Goal: Task Accomplishment & Management: Use online tool/utility

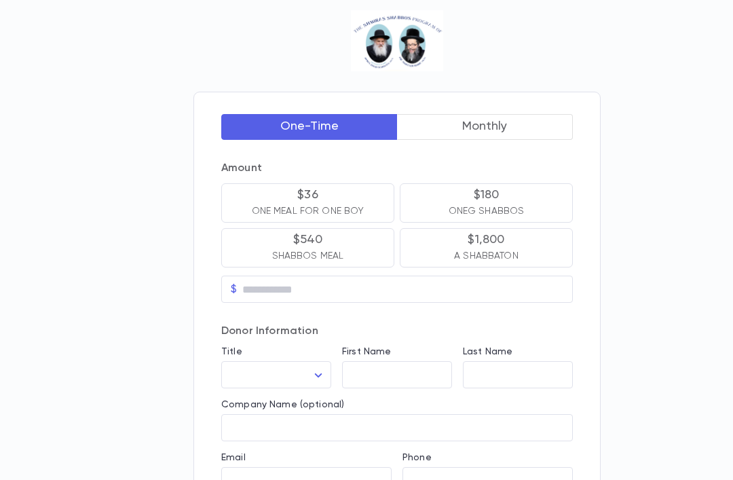
scroll to position [10, 0]
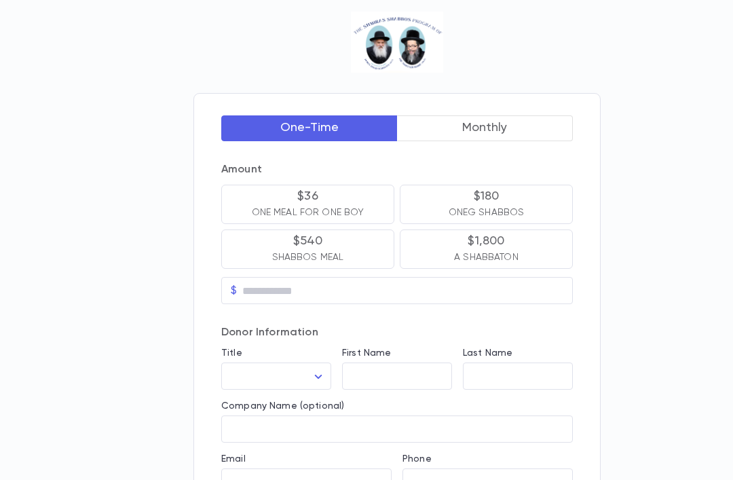
click at [162, 69] on div "One-Time Monthly Amount $36 ONE MEAL FOR ONE BOY $180 ONEG SHABBOS $540 SHABBOS…" at bounding box center [366, 439] width 733 height 898
click at [166, 32] on div "One-Time Monthly Amount $36 ONE MEAL FOR ONE BOY $180 ONEG SHABBOS $540 SHABBOS…" at bounding box center [366, 439] width 733 height 898
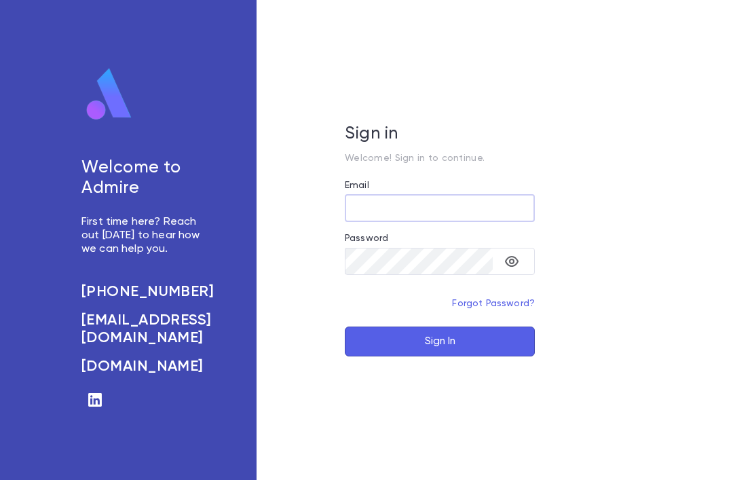
click at [363, 221] on input "Email" at bounding box center [440, 208] width 190 height 26
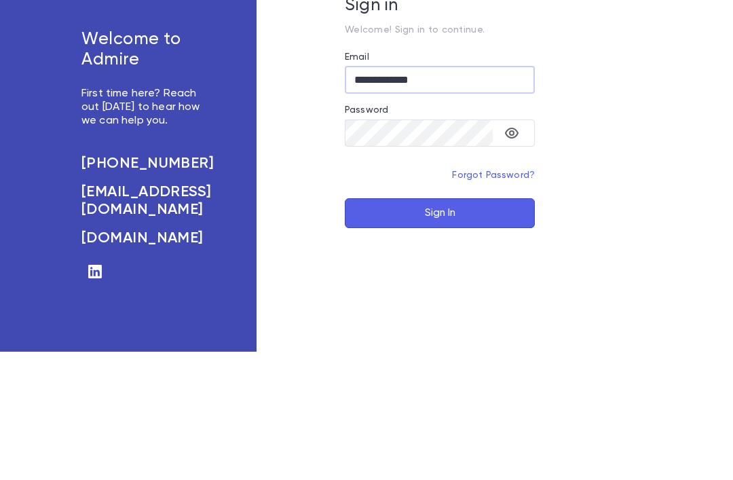
scroll to position [43, 0]
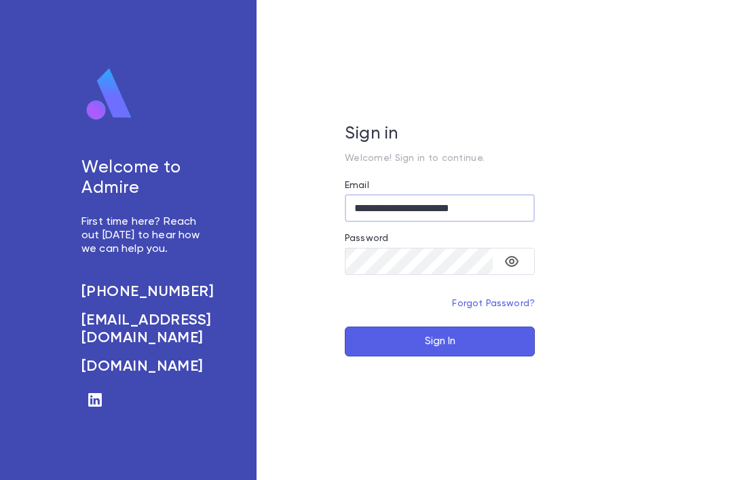
type input "**********"
click at [390, 327] on button "Sign In" at bounding box center [440, 342] width 190 height 30
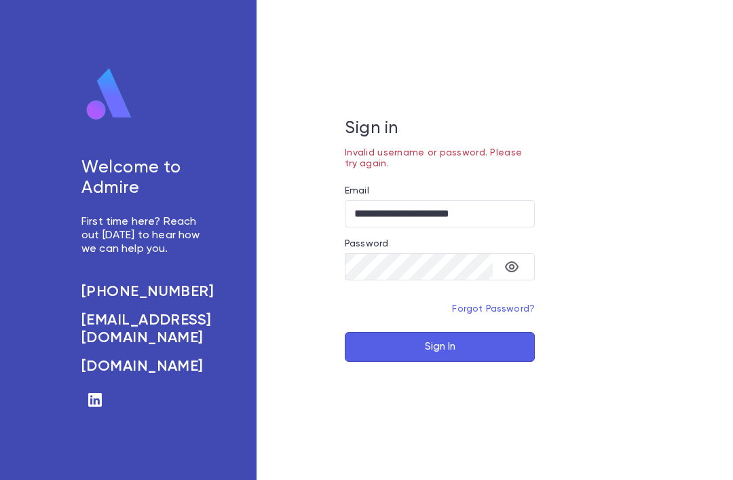
click at [500, 253] on button "toggle password visibility" at bounding box center [511, 266] width 27 height 27
click at [402, 332] on button "Sign In" at bounding box center [440, 347] width 190 height 30
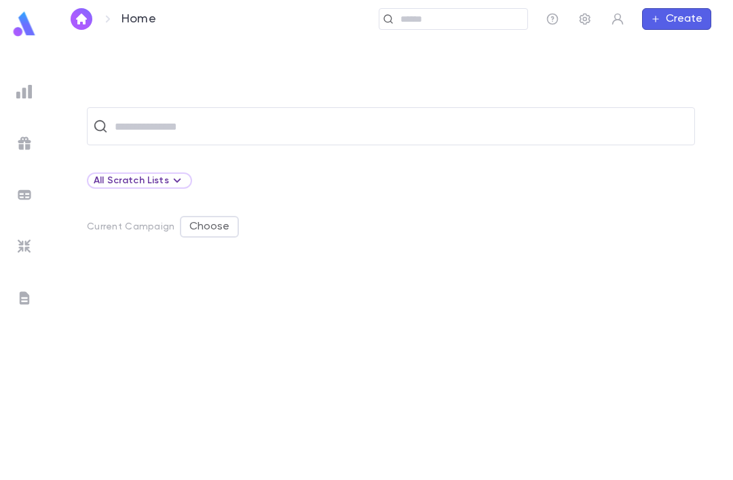
scroll to position [43, 0]
click at [212, 216] on button "Choose" at bounding box center [209, 227] width 59 height 22
click at [206, 211] on li "Show" at bounding box center [209, 211] width 57 height 22
click at [161, 172] on div "All Scratch Lists" at bounding box center [140, 180] width 92 height 16
click at [177, 241] on div at bounding box center [366, 240] width 733 height 480
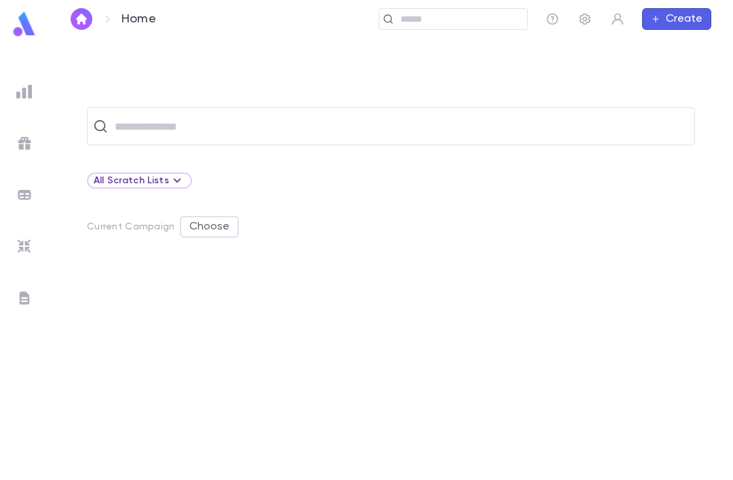
click at [77, 5] on div "Home ​ Create" at bounding box center [391, 19] width 684 height 38
click at [84, 18] on img "button" at bounding box center [81, 19] width 16 height 11
click at [79, 16] on img "button" at bounding box center [81, 19] width 16 height 11
click at [81, 15] on img "button" at bounding box center [81, 19] width 16 height 11
click at [80, 15] on img "button" at bounding box center [81, 19] width 16 height 11
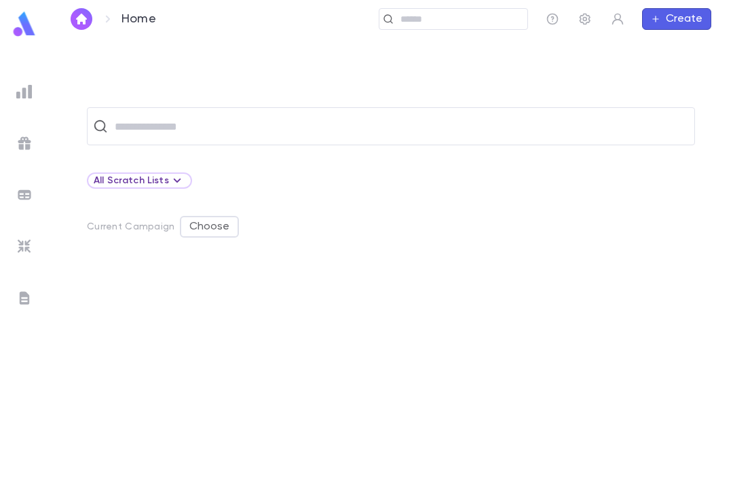
click at [134, 14] on p "Home" at bounding box center [139, 19] width 35 height 15
click at [91, 9] on link at bounding box center [82, 19] width 22 height 22
click at [84, 18] on img "button" at bounding box center [81, 19] width 16 height 11
click at [85, 16] on img "button" at bounding box center [81, 19] width 16 height 11
click at [87, 24] on img "button" at bounding box center [81, 19] width 16 height 11
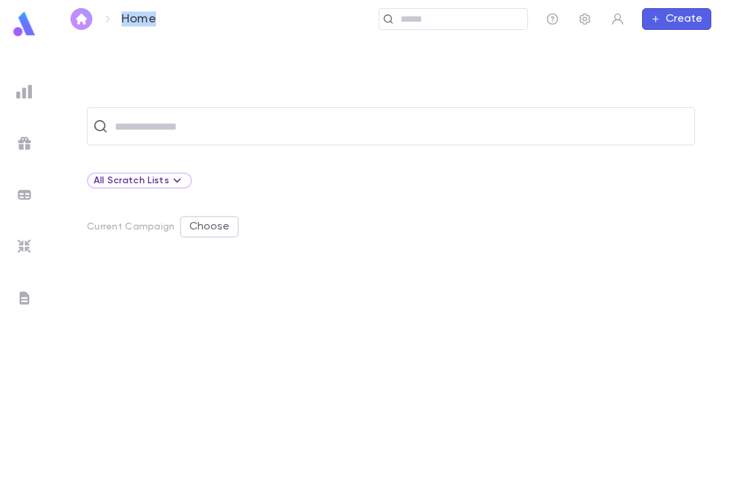
click at [78, 18] on img "button" at bounding box center [81, 19] width 16 height 11
click at [147, 113] on input "text" at bounding box center [400, 126] width 579 height 26
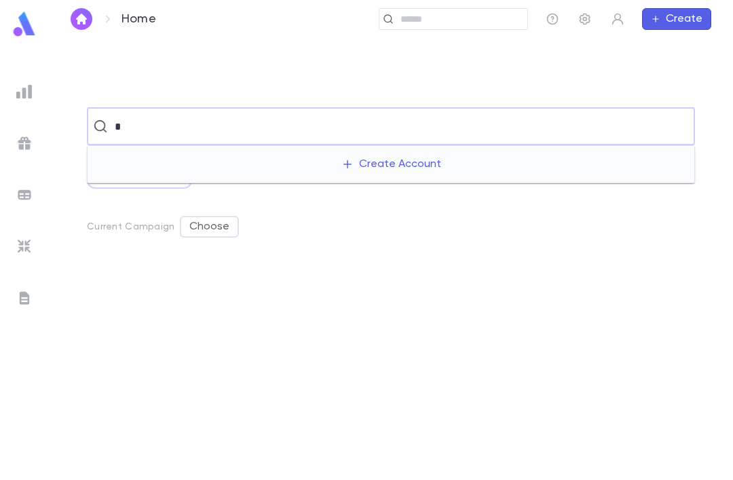
type input "**"
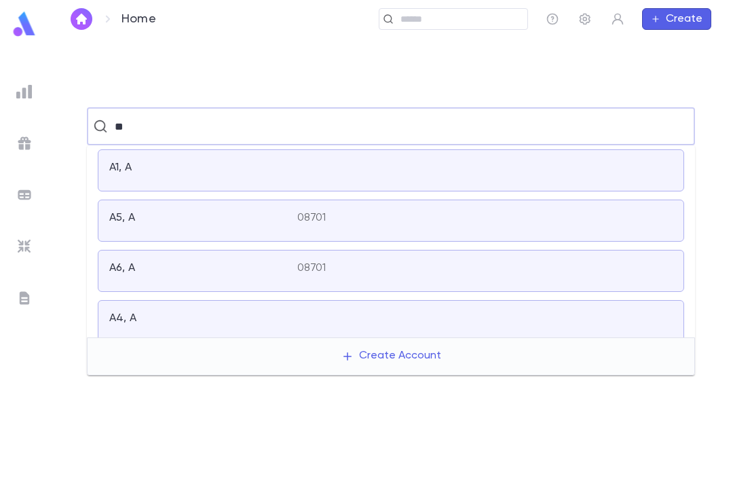
click at [158, 161] on div "A1, A" at bounding box center [203, 170] width 188 height 19
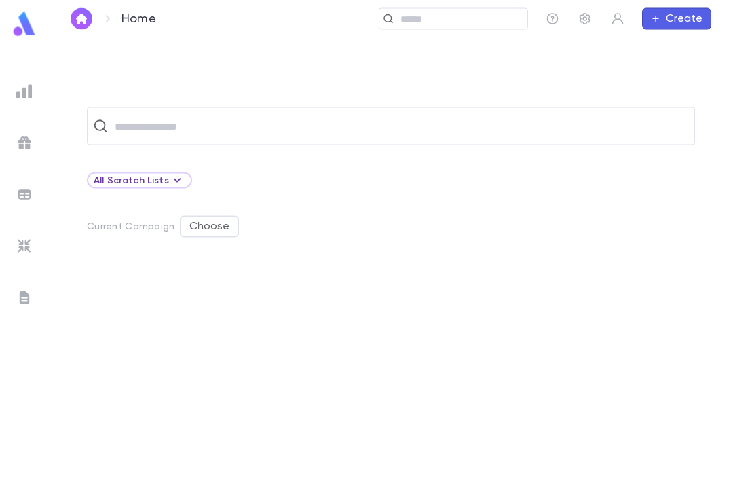
scroll to position [43, 0]
click at [28, 88] on img at bounding box center [24, 92] width 16 height 16
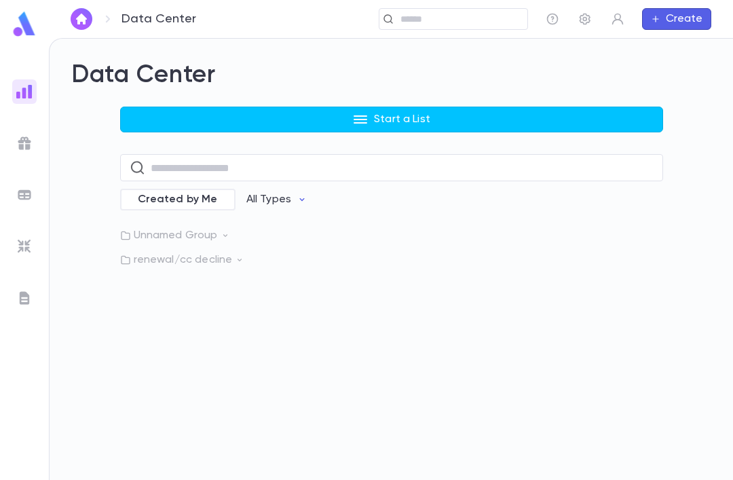
click at [145, 229] on p "Unnamed Group" at bounding box center [391, 236] width 543 height 14
click at [185, 290] on p "renewal/cc decline" at bounding box center [391, 297] width 543 height 14
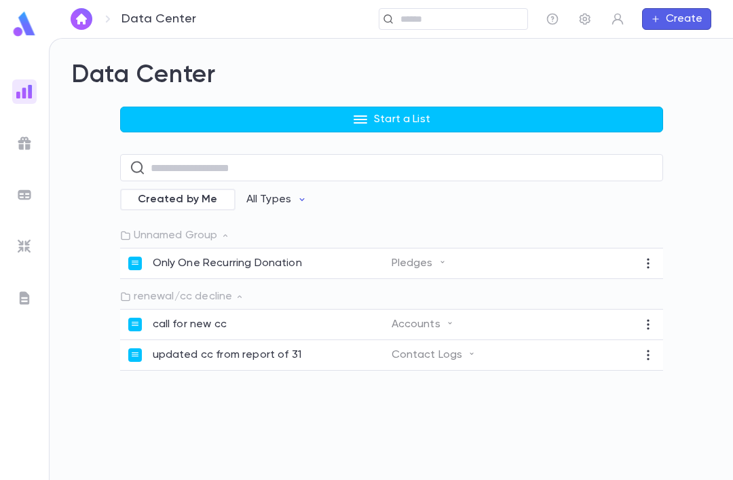
scroll to position [43, 0]
click at [265, 290] on p "renewal/cc decline" at bounding box center [391, 297] width 543 height 14
click at [171, 290] on p "renewal/cc decline" at bounding box center [391, 297] width 543 height 14
click at [173, 290] on p "renewal/cc decline" at bounding box center [391, 297] width 543 height 14
click at [159, 290] on p "renewal/cc decline" at bounding box center [391, 297] width 543 height 14
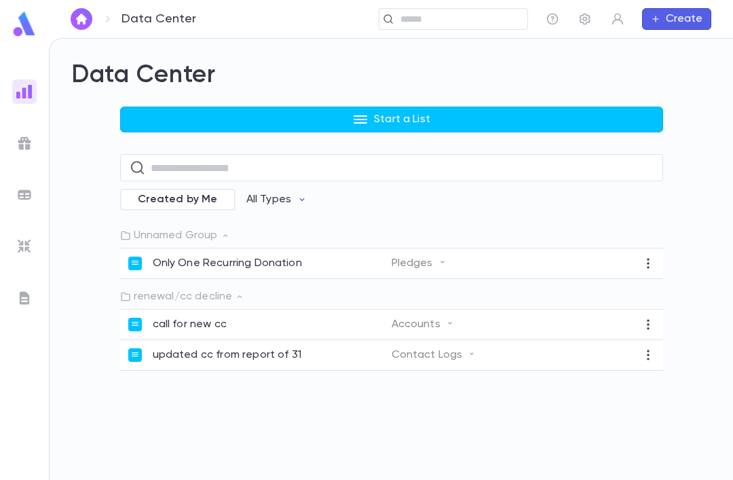
click at [217, 348] on p "updated cc from report of 31" at bounding box center [227, 355] width 149 height 14
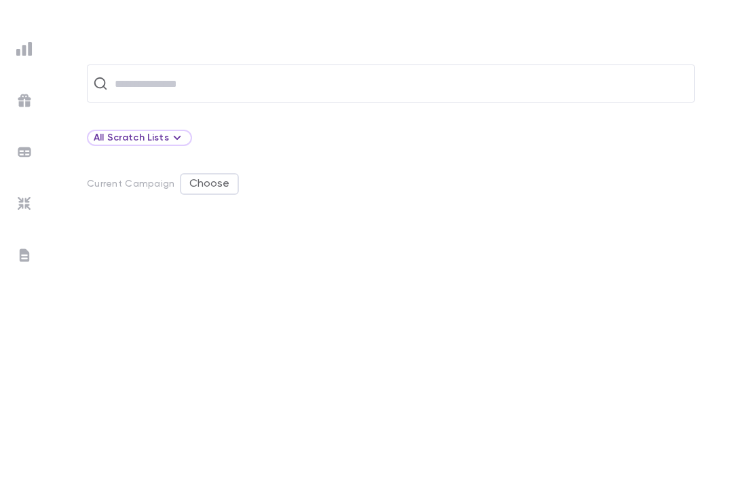
click at [13, 94] on ul at bounding box center [24, 277] width 49 height 406
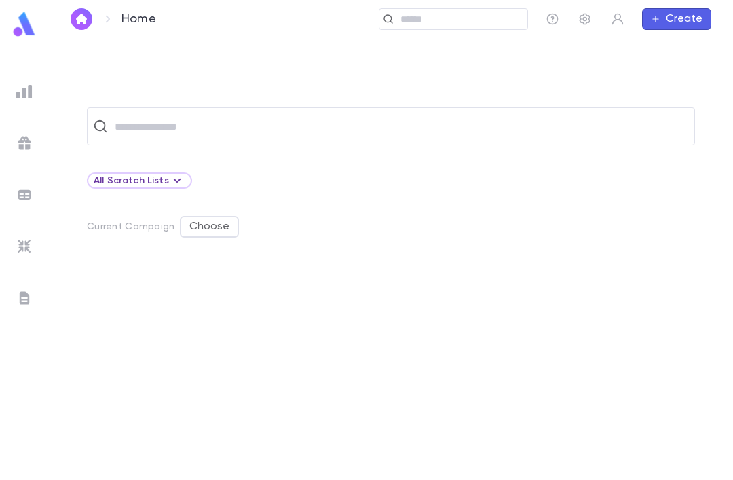
click at [24, 84] on img at bounding box center [24, 92] width 16 height 16
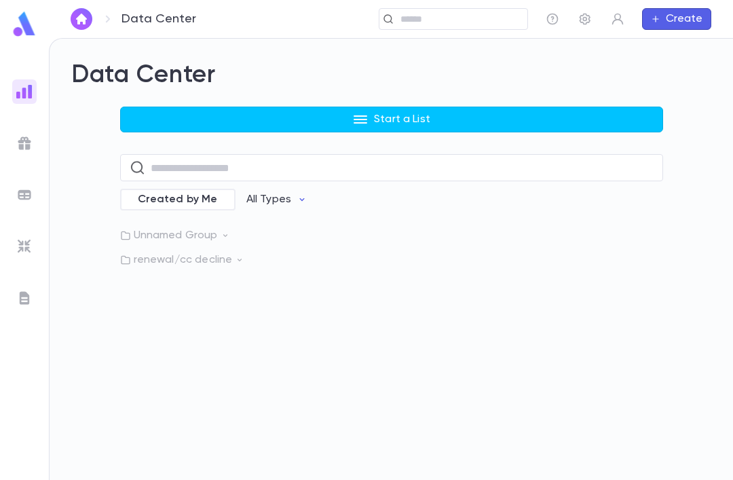
click at [253, 193] on p "All Types" at bounding box center [268, 200] width 45 height 14
click at [175, 255] on div at bounding box center [366, 240] width 733 height 480
click at [151, 241] on div "Data Center Start a List ​ Created by Me All Types Unnamed Group renewal/cc dec…" at bounding box center [392, 259] width 684 height 441
click at [177, 253] on p "renewal/cc decline" at bounding box center [391, 260] width 543 height 14
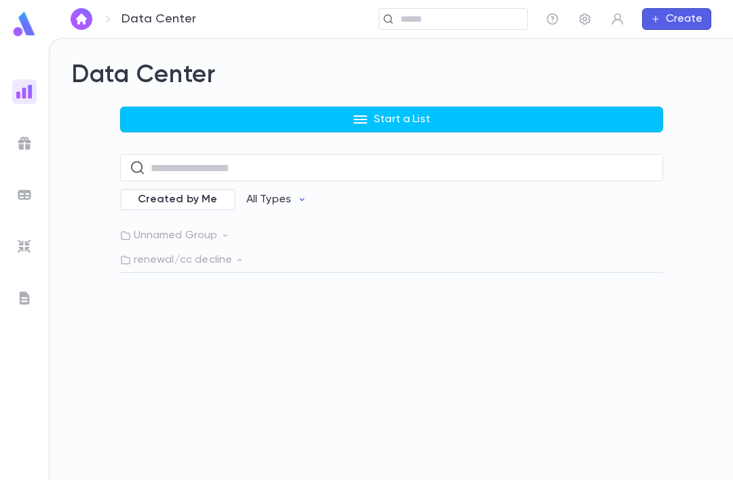
click at [170, 253] on p "renewal/cc decline" at bounding box center [391, 260] width 543 height 14
click at [142, 229] on p "Unnamed Group" at bounding box center [391, 236] width 543 height 14
click at [177, 290] on p "renewal/cc decline" at bounding box center [391, 297] width 543 height 14
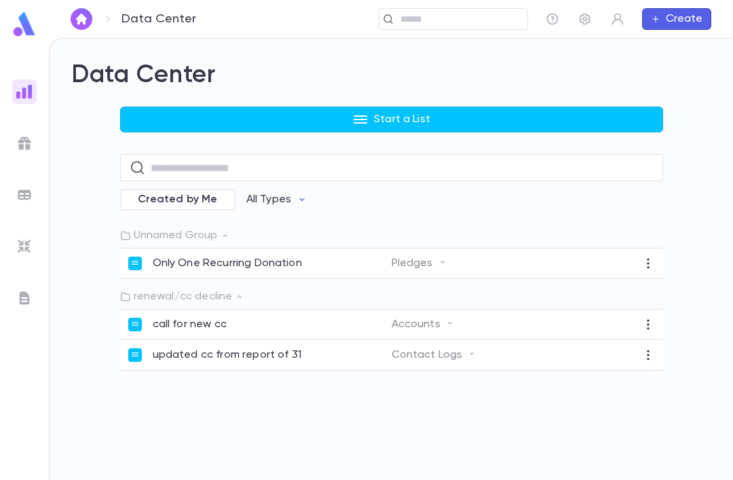
click at [192, 318] on p "call for new cc" at bounding box center [190, 325] width 74 height 14
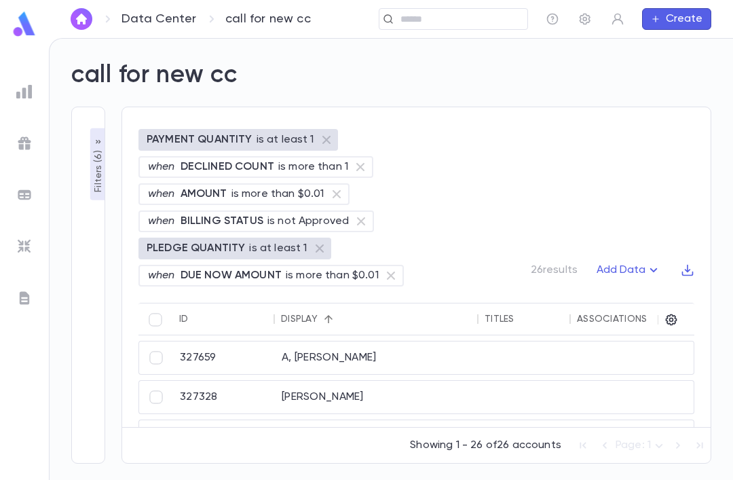
click at [168, 223] on p "when" at bounding box center [161, 222] width 27 height 14
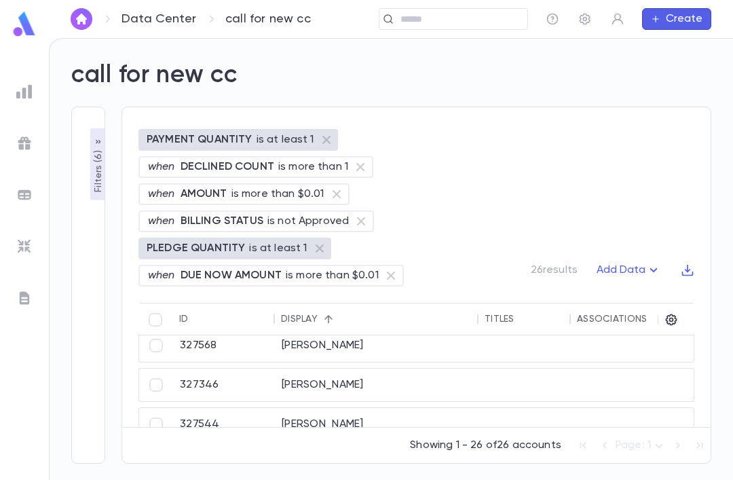
scroll to position [458, 0]
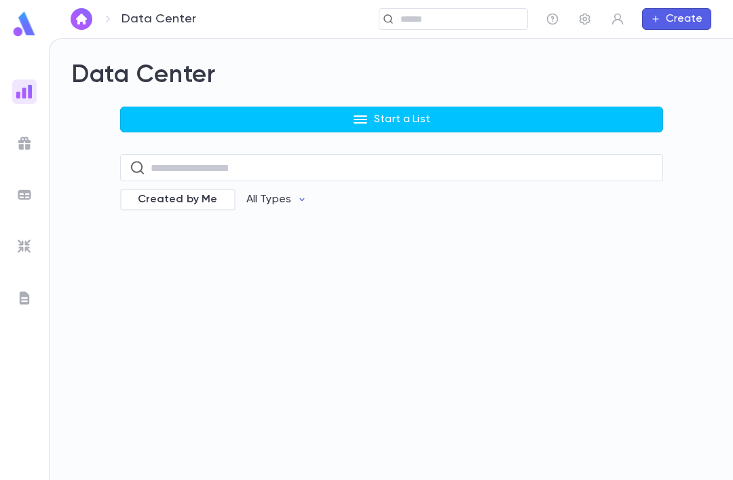
scroll to position [22, 0]
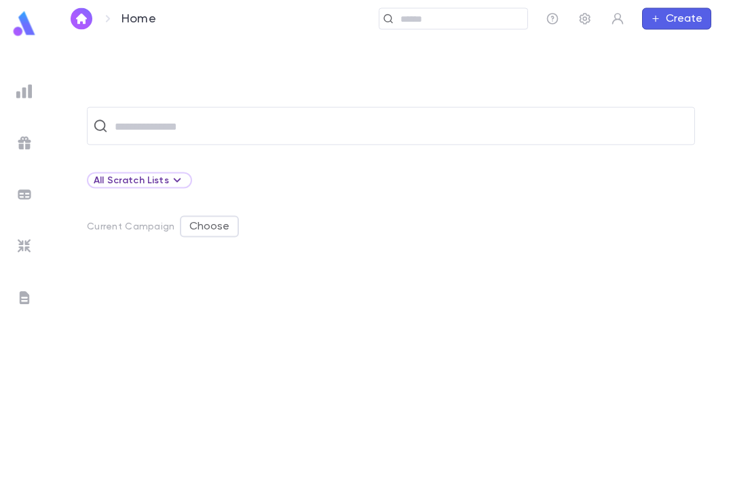
scroll to position [43, 0]
click at [190, 113] on input "text" at bounding box center [400, 126] width 579 height 26
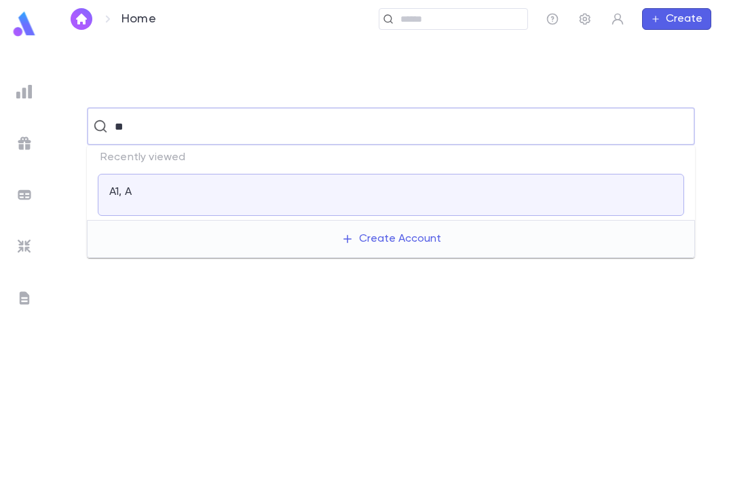
type input "*"
type input "**"
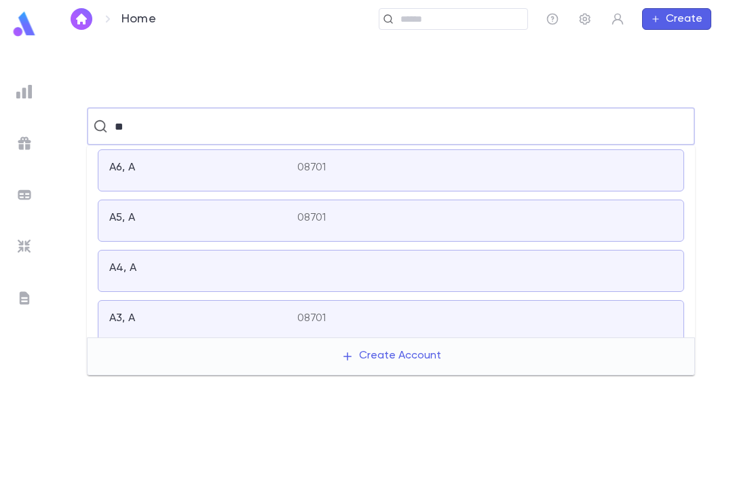
scroll to position [0, 0]
click at [462, 185] on div "A6, A 08701" at bounding box center [391, 170] width 587 height 42
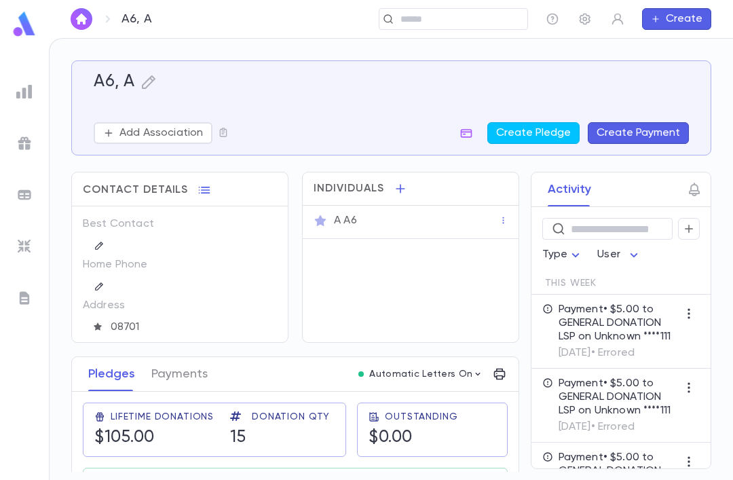
scroll to position [-1, 0]
click at [191, 380] on button "Payments" at bounding box center [179, 374] width 56 height 34
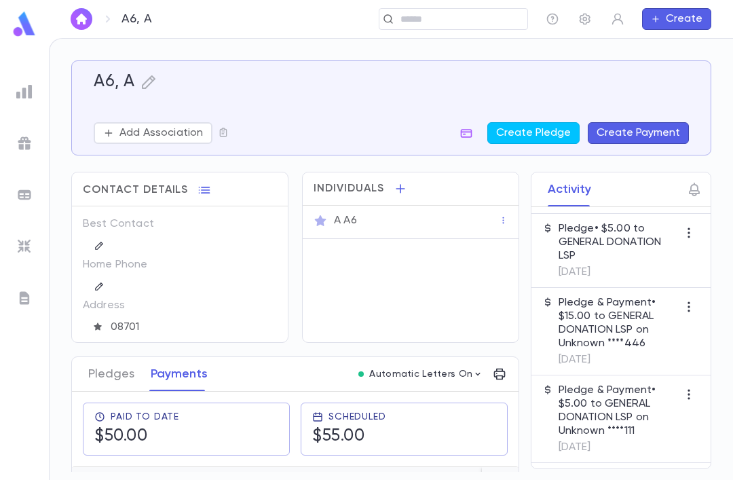
scroll to position [1945, 0]
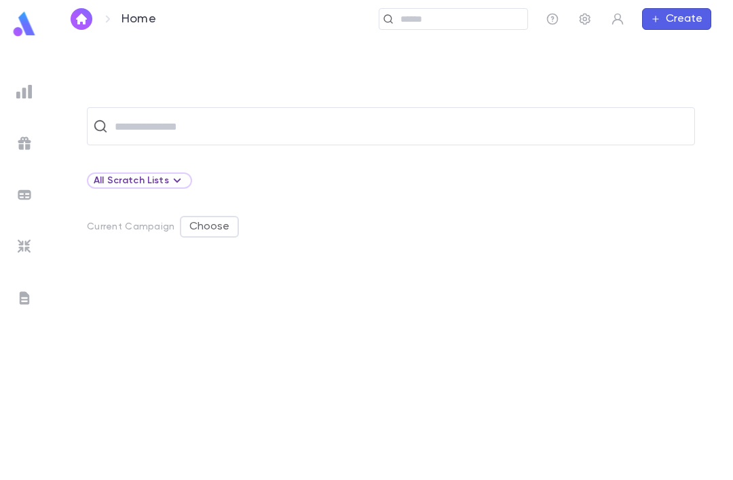
click at [162, 124] on input "text" at bounding box center [400, 126] width 579 height 26
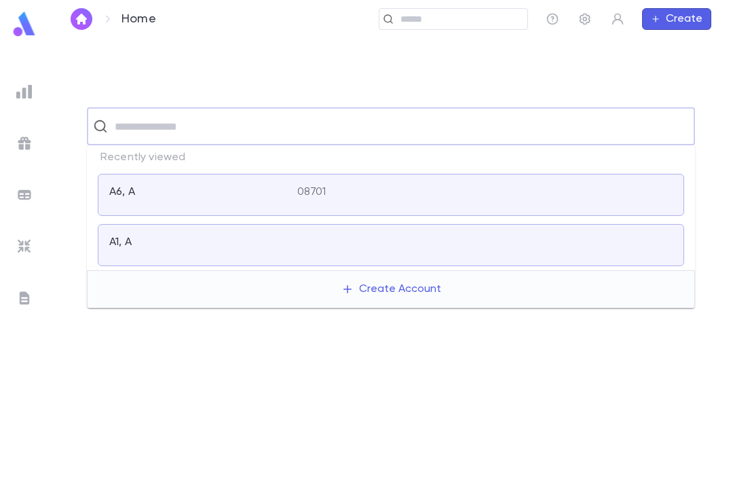
click at [139, 69] on div "​ All Scratch Lists Current Campaign Choose" at bounding box center [391, 258] width 684 height 441
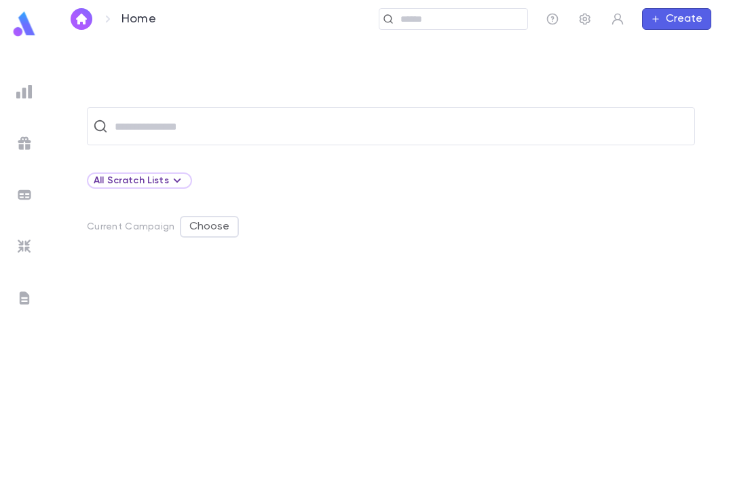
click at [13, 102] on div at bounding box center [24, 91] width 24 height 24
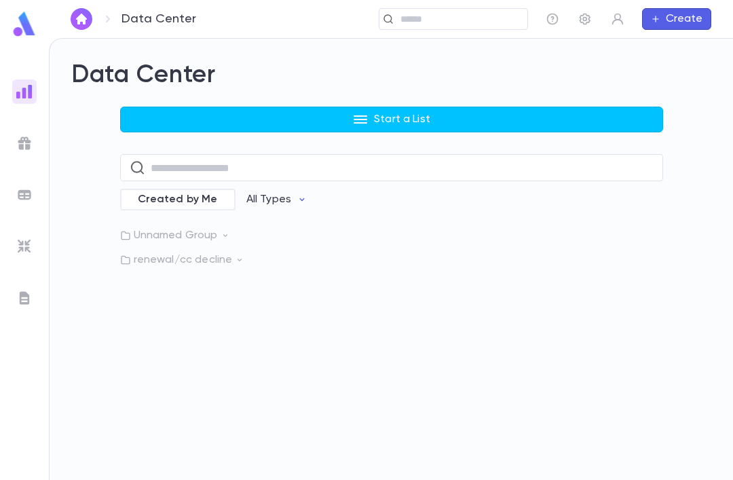
click at [19, 137] on img at bounding box center [24, 143] width 16 height 16
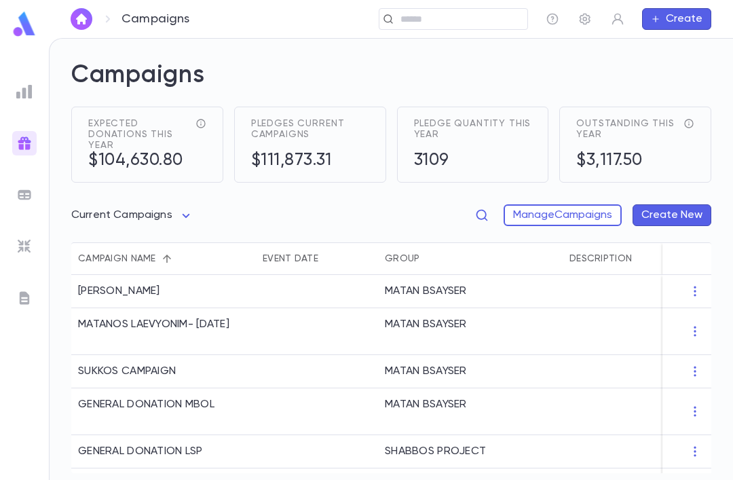
click at [22, 187] on img at bounding box center [24, 195] width 16 height 16
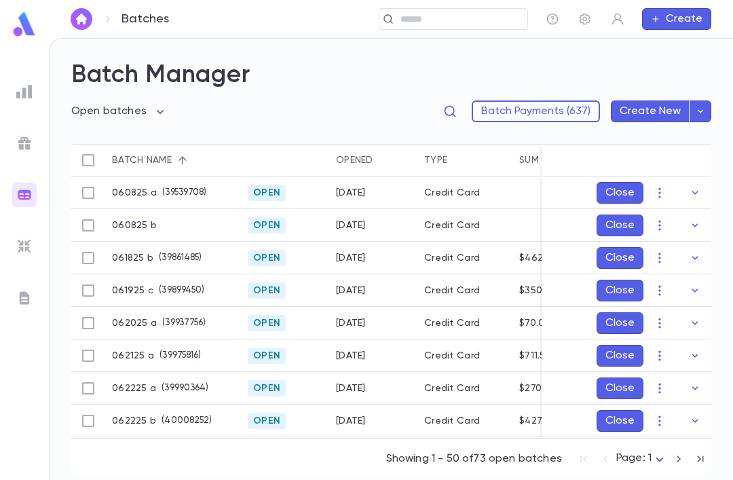
click at [18, 241] on img at bounding box center [24, 246] width 16 height 16
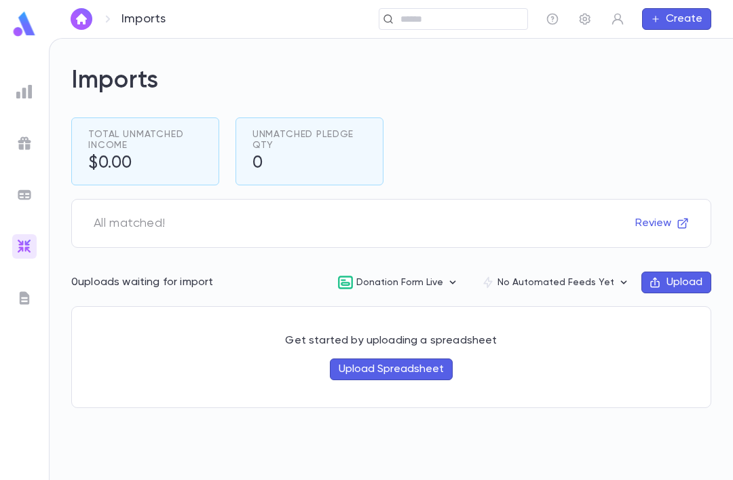
click at [6, 277] on ul at bounding box center [24, 277] width 49 height 406
click at [18, 299] on img at bounding box center [24, 298] width 16 height 16
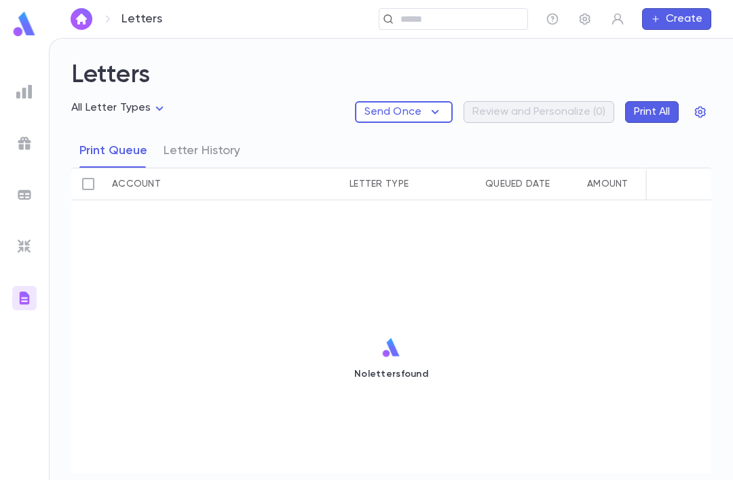
click at [16, 97] on img at bounding box center [24, 92] width 16 height 16
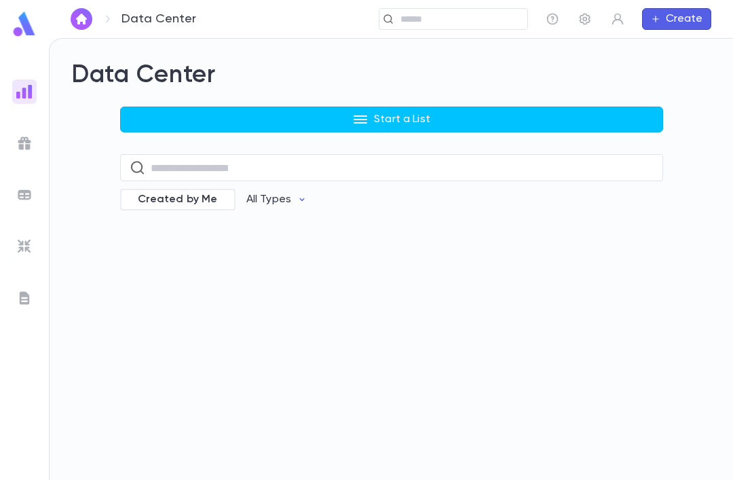
click at [18, 98] on img at bounding box center [24, 92] width 16 height 16
click at [151, 254] on p "renewal/cc decline" at bounding box center [391, 260] width 543 height 14
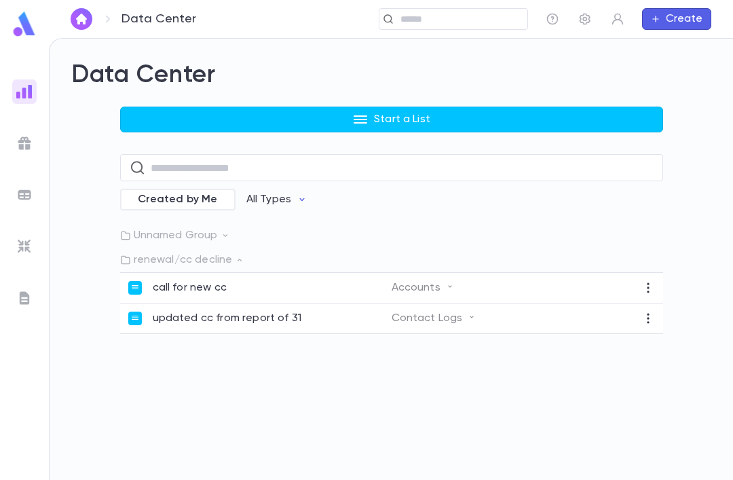
click at [176, 266] on p "renewal/cc decline" at bounding box center [391, 260] width 543 height 14
click at [160, 265] on p "renewal/cc decline" at bounding box center [391, 260] width 543 height 14
click at [161, 283] on p "call for new cc" at bounding box center [190, 288] width 74 height 14
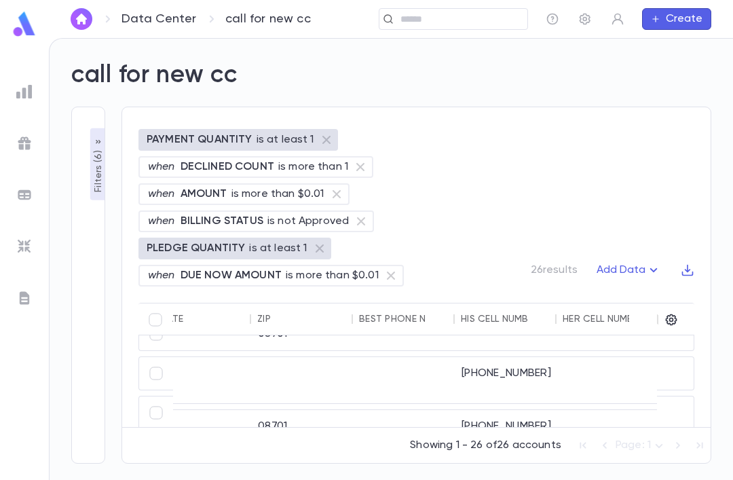
scroll to position [786, 858]
click at [6, 132] on ul at bounding box center [24, 277] width 49 height 406
click at [9, 147] on ul at bounding box center [24, 277] width 49 height 406
click at [12, 297] on div at bounding box center [24, 298] width 24 height 24
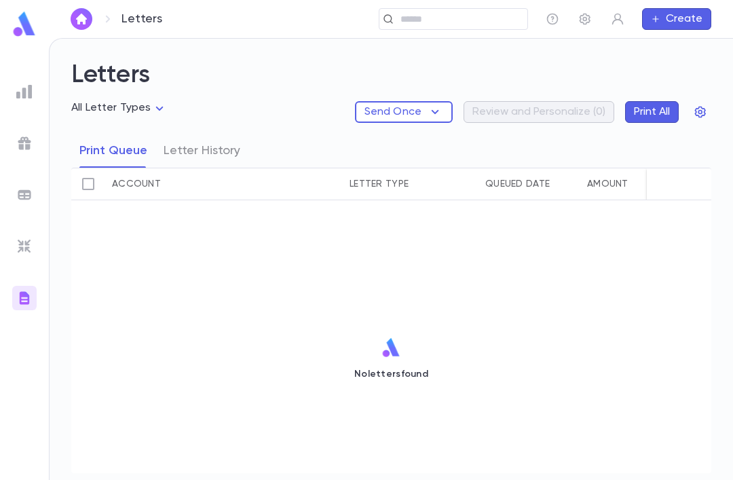
click at [12, 249] on div at bounding box center [24, 246] width 24 height 24
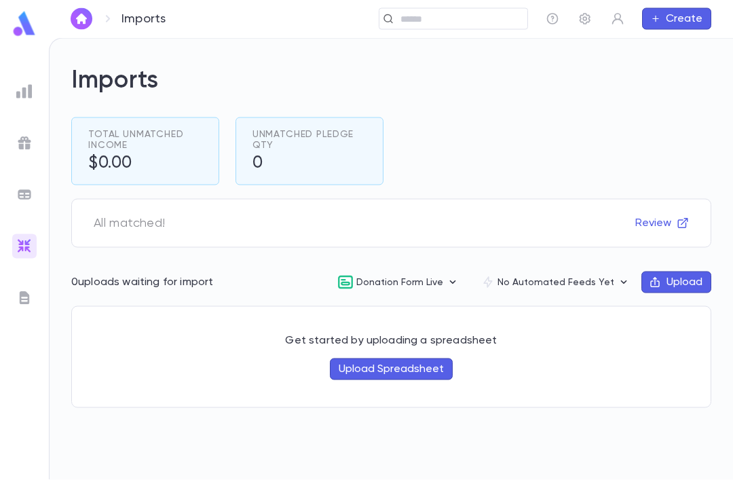
scroll to position [43, 0]
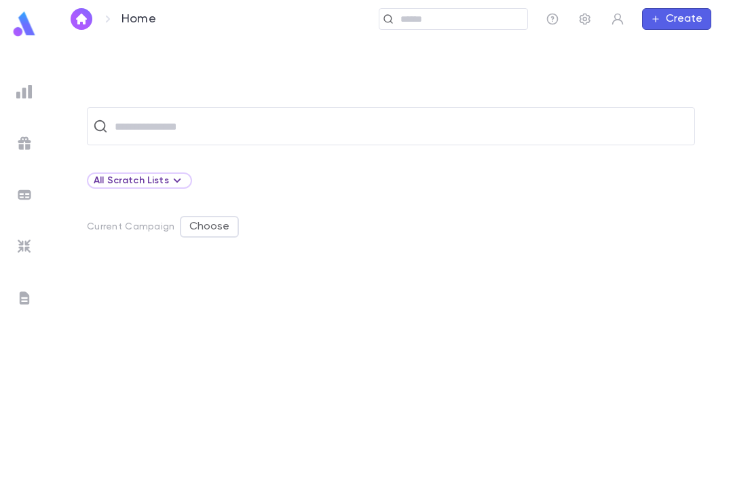
click at [217, 124] on input "text" at bounding box center [400, 126] width 579 height 26
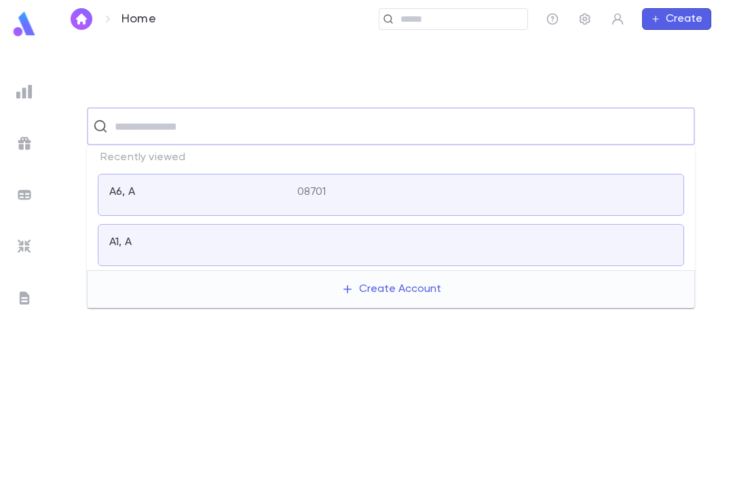
click at [19, 98] on img at bounding box center [24, 92] width 16 height 16
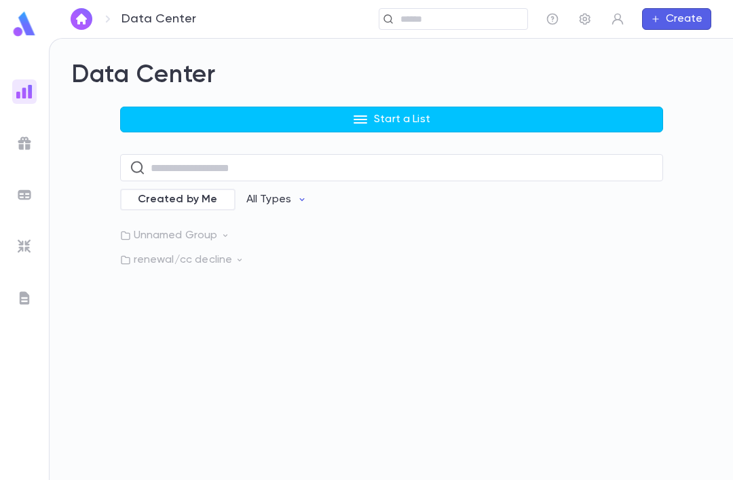
click at [259, 210] on button "All Types" at bounding box center [277, 200] width 83 height 26
click at [253, 207] on div at bounding box center [366, 240] width 733 height 480
click at [263, 198] on p "All Types" at bounding box center [268, 200] width 45 height 14
click at [69, 189] on div at bounding box center [366, 240] width 733 height 480
click at [17, 151] on div at bounding box center [24, 143] width 24 height 24
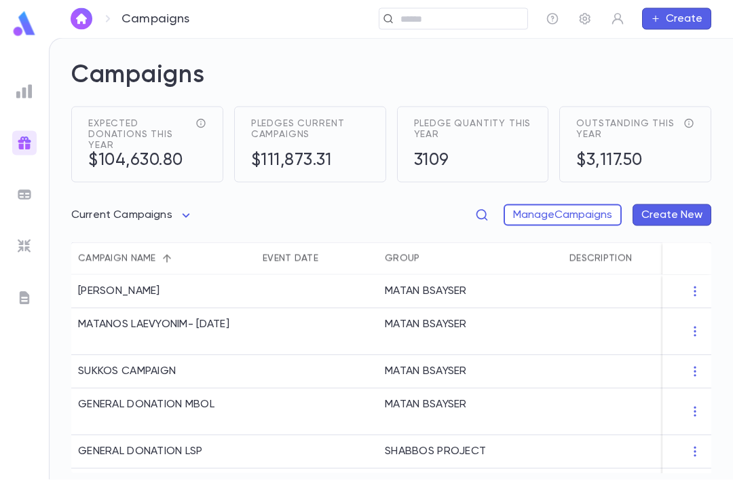
scroll to position [9, 0]
click at [8, 190] on ul at bounding box center [24, 277] width 49 height 406
click at [20, 202] on img at bounding box center [24, 195] width 16 height 16
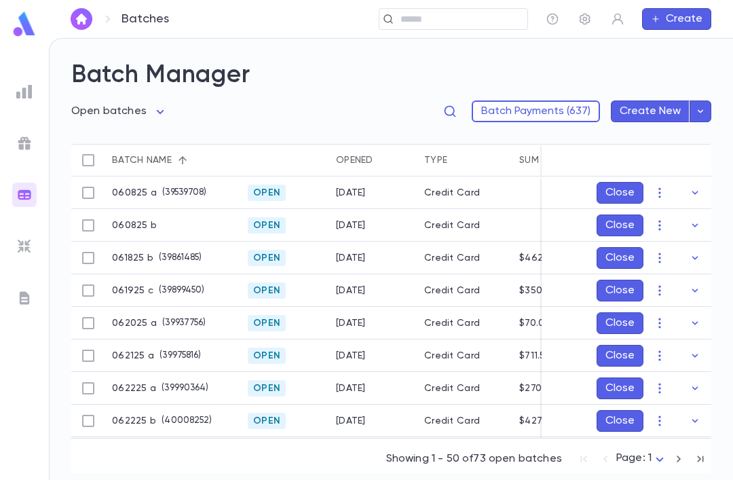
click at [29, 248] on img at bounding box center [24, 246] width 16 height 16
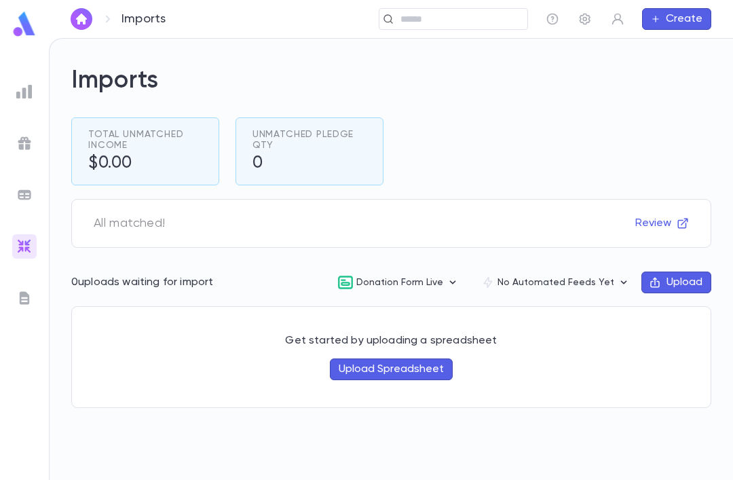
click at [665, 216] on button "Review" at bounding box center [662, 224] width 70 height 22
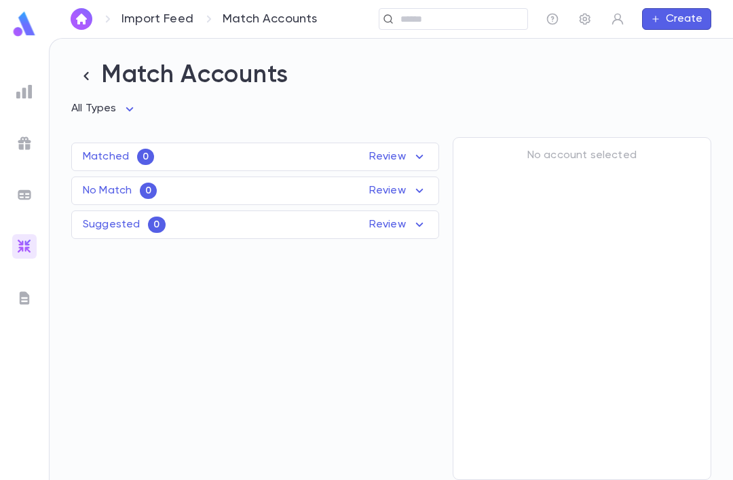
click at [19, 298] on img at bounding box center [24, 298] width 16 height 16
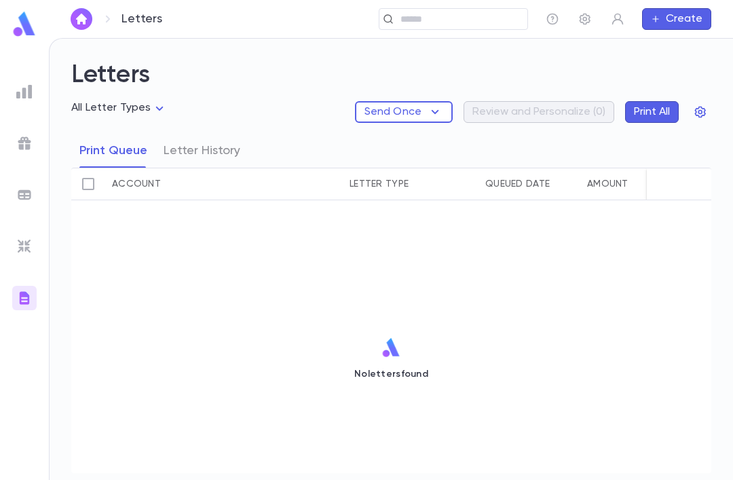
click at [19, 296] on img at bounding box center [24, 298] width 16 height 16
click at [22, 245] on img at bounding box center [24, 246] width 16 height 16
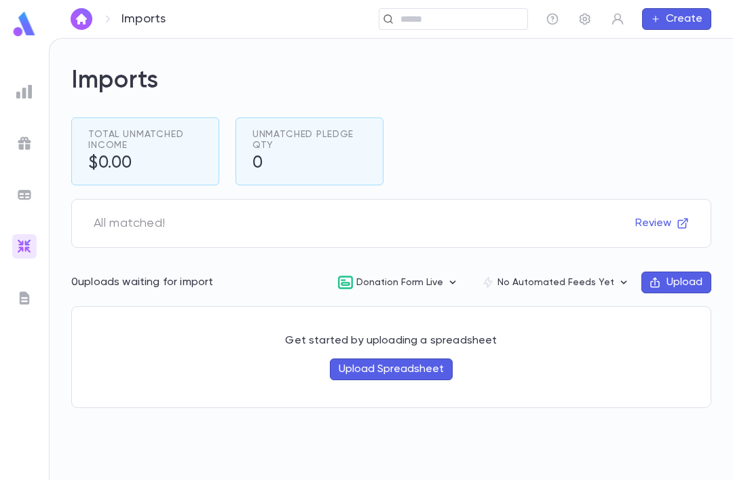
click at [26, 194] on img at bounding box center [24, 195] width 16 height 16
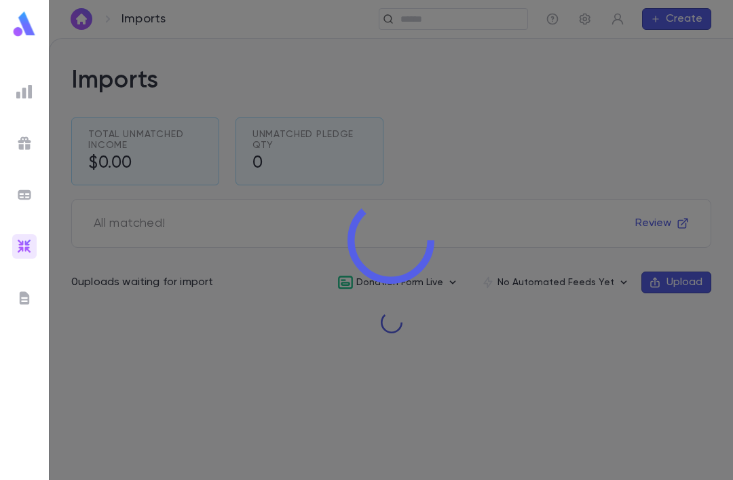
scroll to position [9, 0]
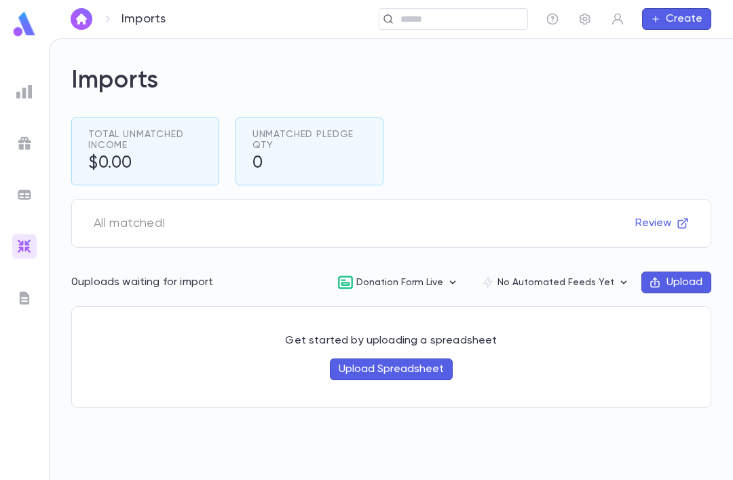
click at [349, 362] on button "Upload Spreadsheet" at bounding box center [391, 370] width 123 height 22
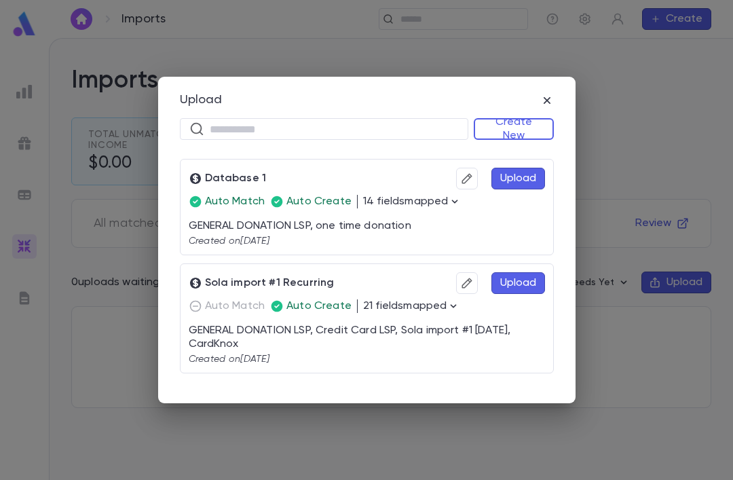
click at [655, 397] on div "Upload ​ Create New Database 1 Upload Auto Match Auto Create 14 fields mapped G…" at bounding box center [366, 240] width 733 height 480
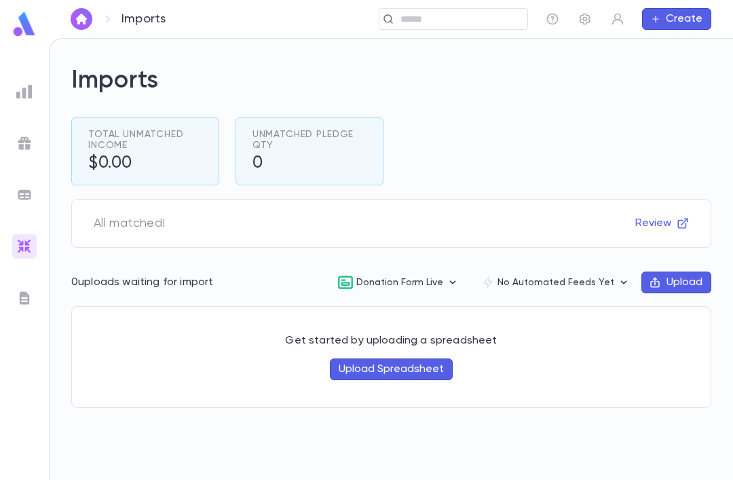
click at [17, 115] on ul at bounding box center [24, 277] width 49 height 406
click at [13, 99] on div at bounding box center [24, 91] width 24 height 24
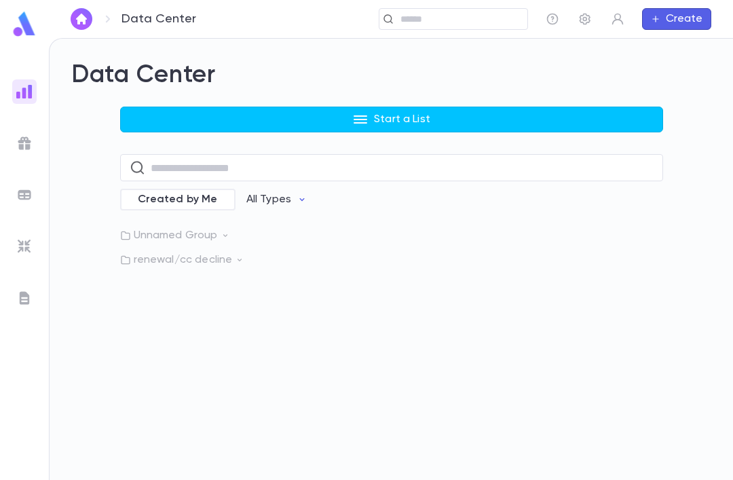
click at [26, 22] on img at bounding box center [24, 24] width 27 height 26
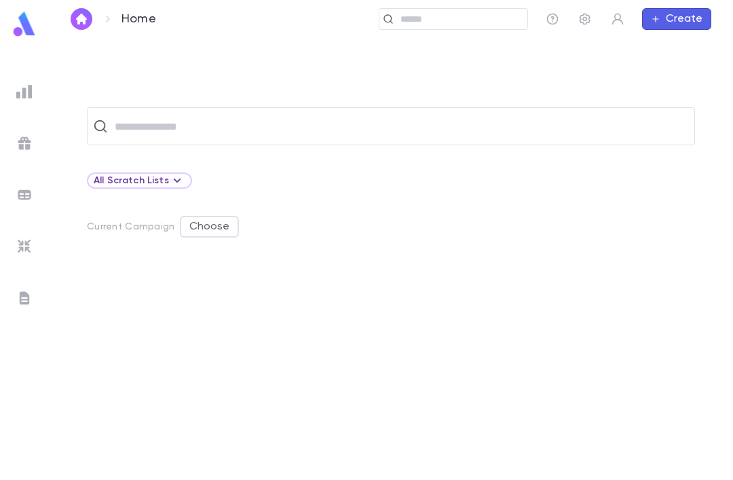
click at [191, 133] on input "text" at bounding box center [400, 126] width 579 height 26
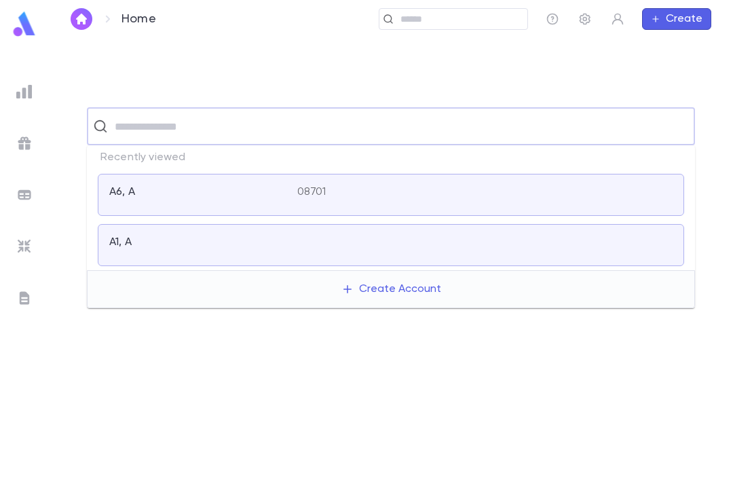
click at [200, 199] on div "A6, A" at bounding box center [203, 194] width 188 height 19
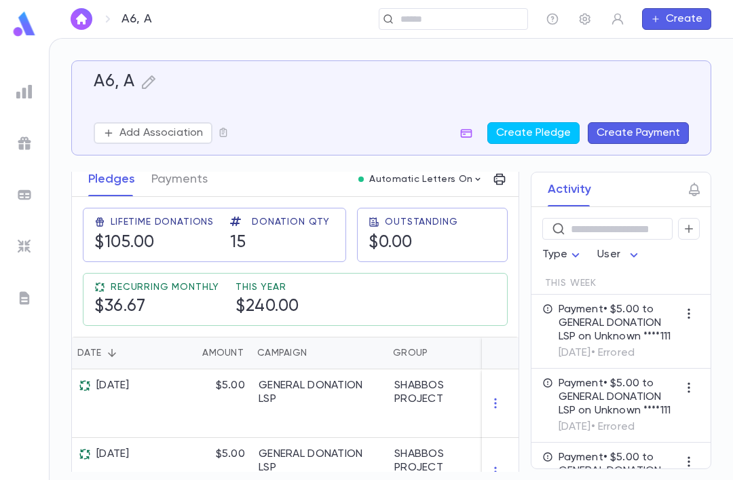
scroll to position [0, 1]
click at [195, 172] on button "Payments" at bounding box center [179, 179] width 56 height 34
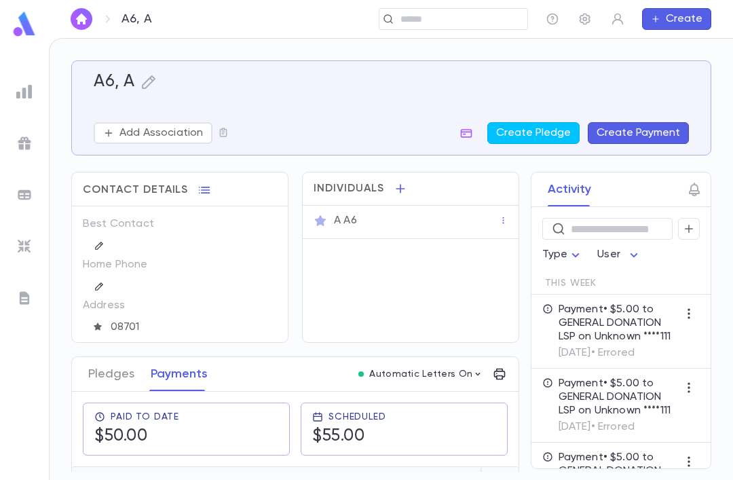
click at [678, 18] on button "Create" at bounding box center [676, 19] width 69 height 22
click at [697, 47] on li "Account" at bounding box center [680, 46] width 69 height 22
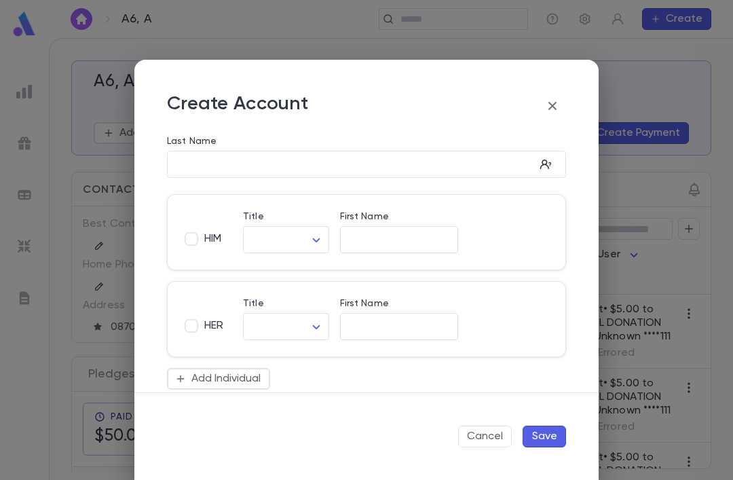
click at [550, 96] on button "button" at bounding box center [552, 105] width 27 height 27
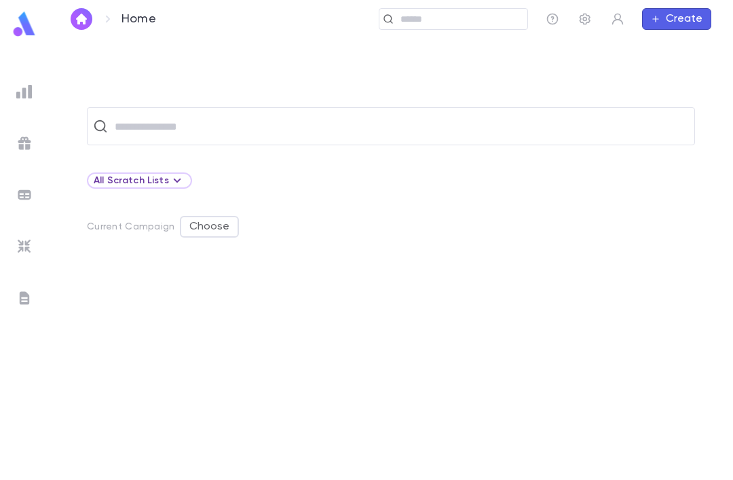
click at [278, 136] on input "text" at bounding box center [400, 126] width 579 height 26
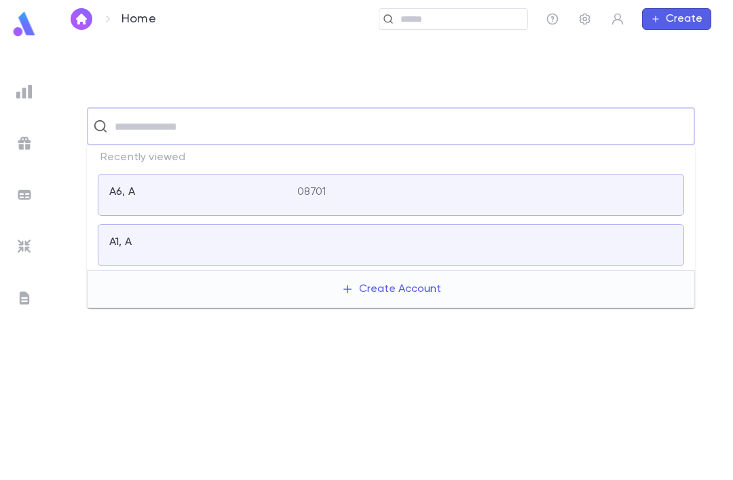
click at [302, 189] on p "08701" at bounding box center [311, 192] width 29 height 14
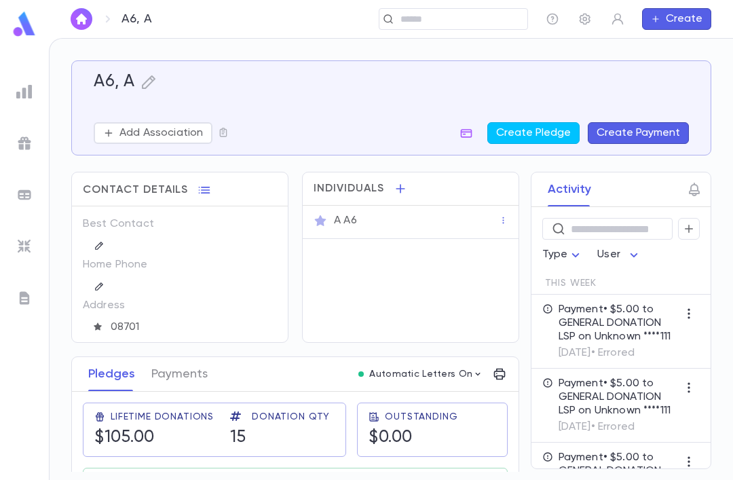
click at [471, 134] on icon "button" at bounding box center [467, 133] width 14 height 14
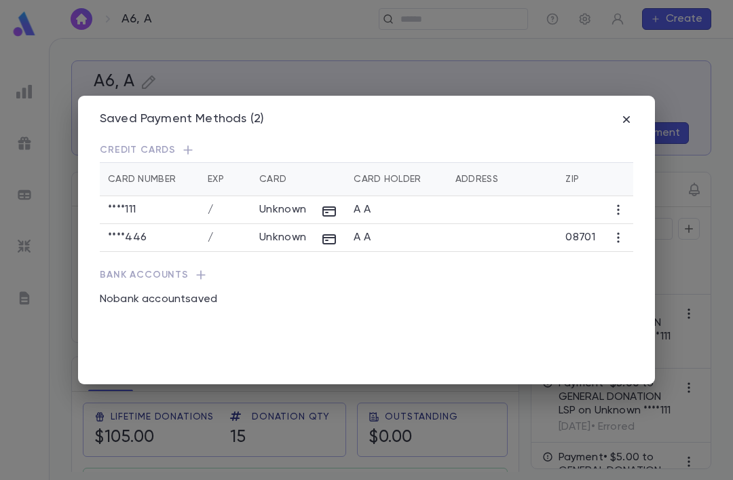
click at [196, 143] on p "Credit Cards" at bounding box center [367, 150] width 534 height 14
click at [189, 143] on icon "button" at bounding box center [188, 150] width 14 height 14
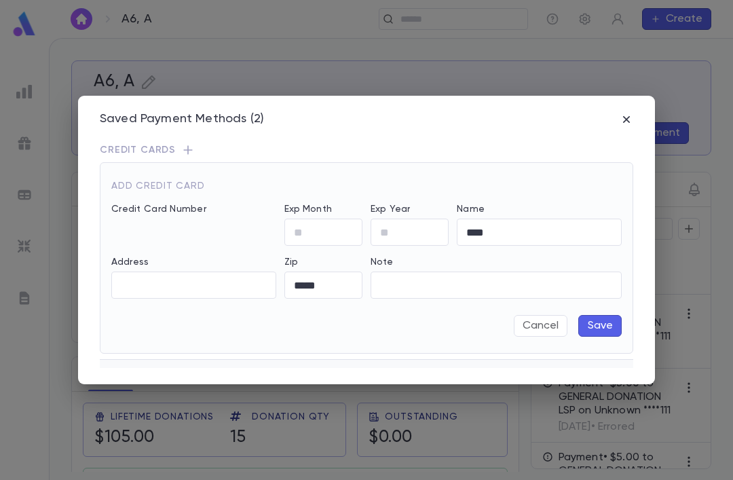
click at [629, 113] on icon "button" at bounding box center [627, 120] width 14 height 14
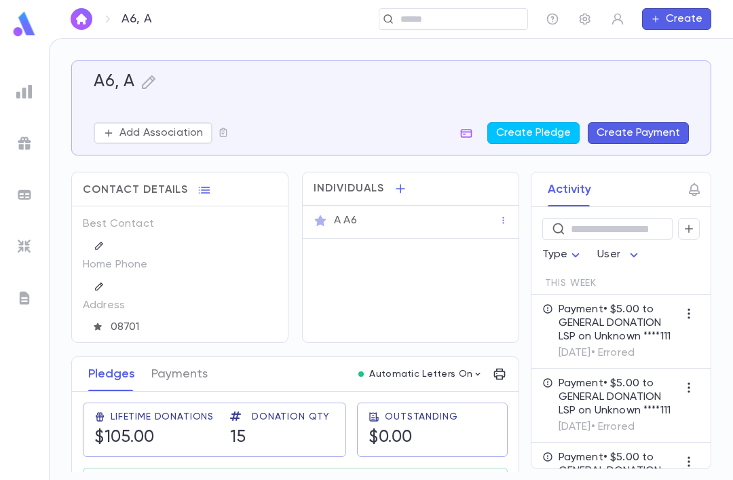
click at [676, 16] on button "Create" at bounding box center [676, 19] width 69 height 22
click at [614, 73] on div at bounding box center [366, 240] width 733 height 480
click at [467, 128] on icon "button" at bounding box center [467, 133] width 14 height 14
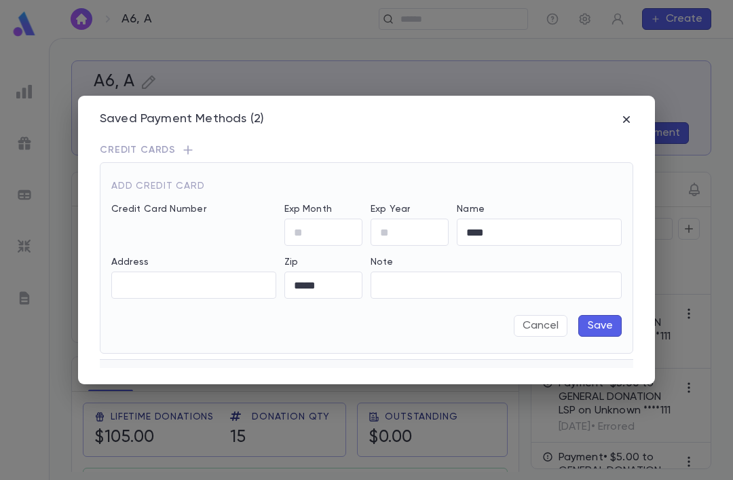
click at [540, 320] on button "Cancel" at bounding box center [541, 326] width 54 height 22
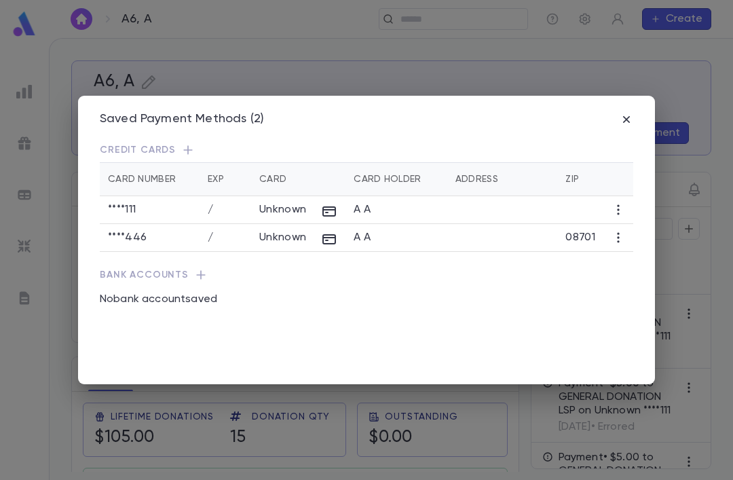
click at [618, 203] on icon "button" at bounding box center [619, 210] width 14 height 14
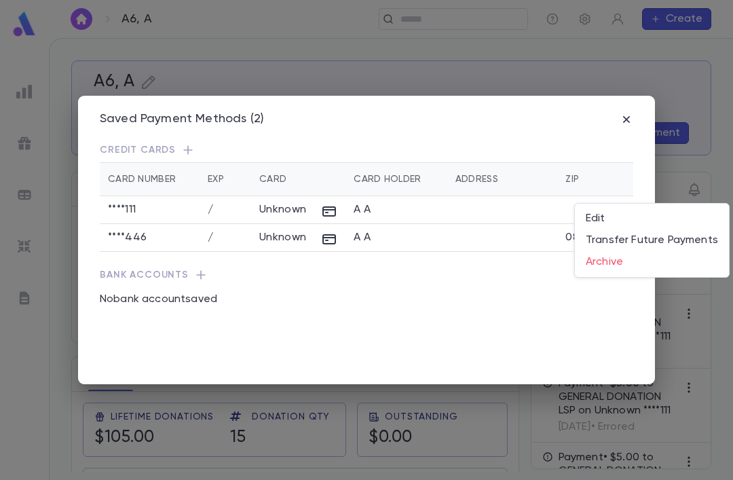
click at [650, 350] on div at bounding box center [366, 240] width 733 height 480
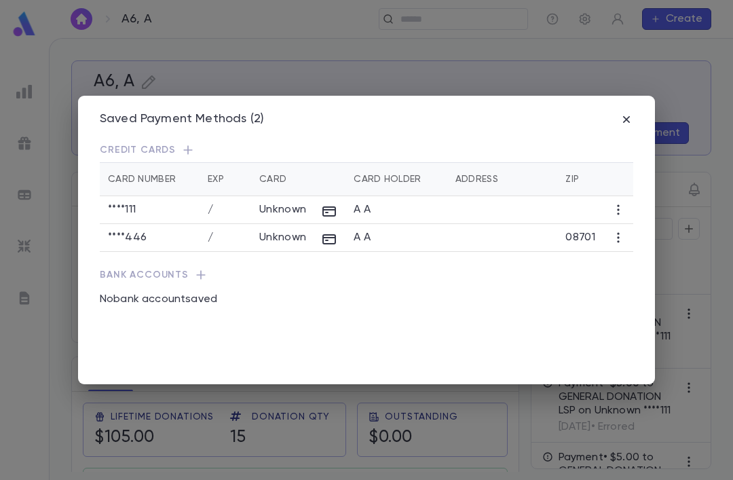
click at [620, 113] on icon "button" at bounding box center [627, 120] width 14 height 14
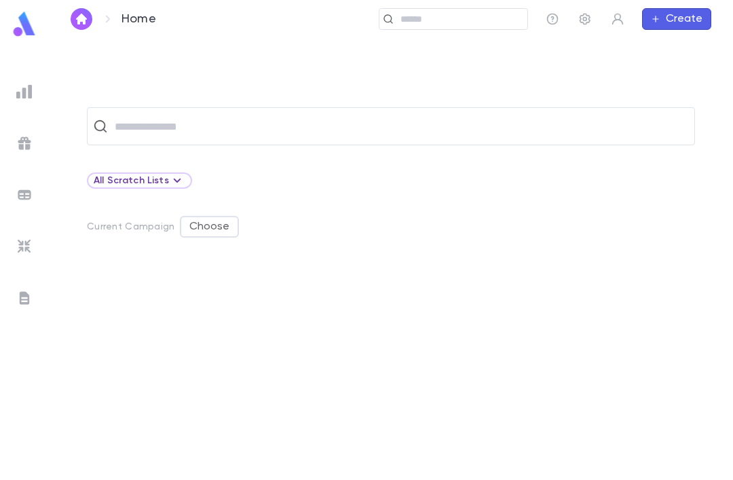
click at [91, 10] on link at bounding box center [82, 19] width 22 height 22
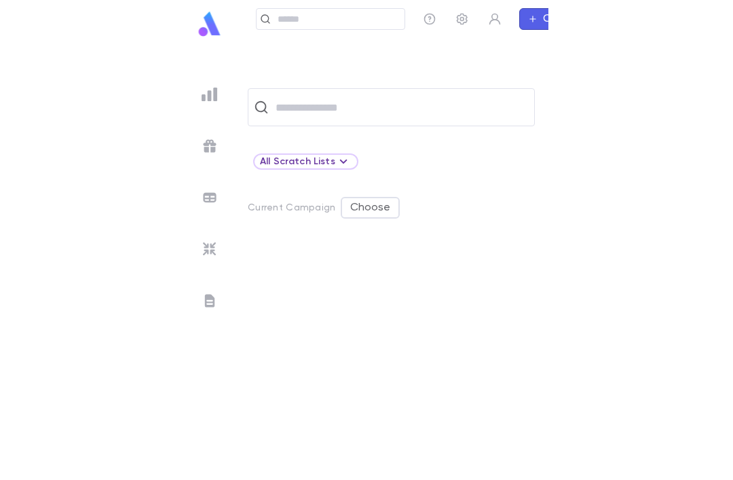
scroll to position [12, 0]
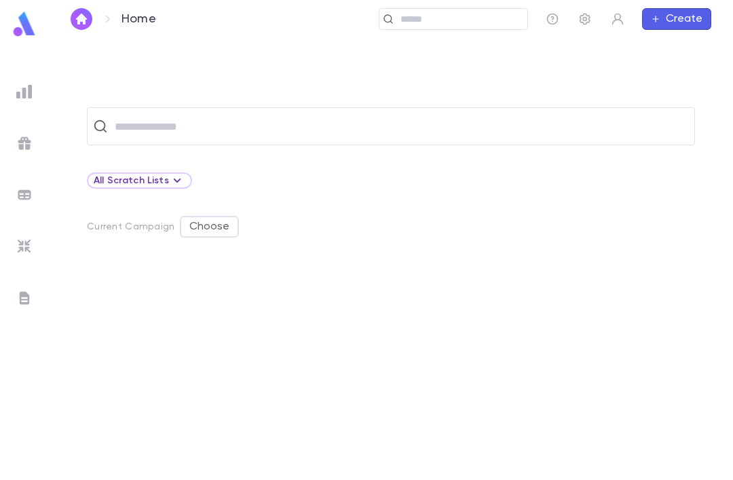
click at [12, 196] on div at bounding box center [24, 195] width 24 height 24
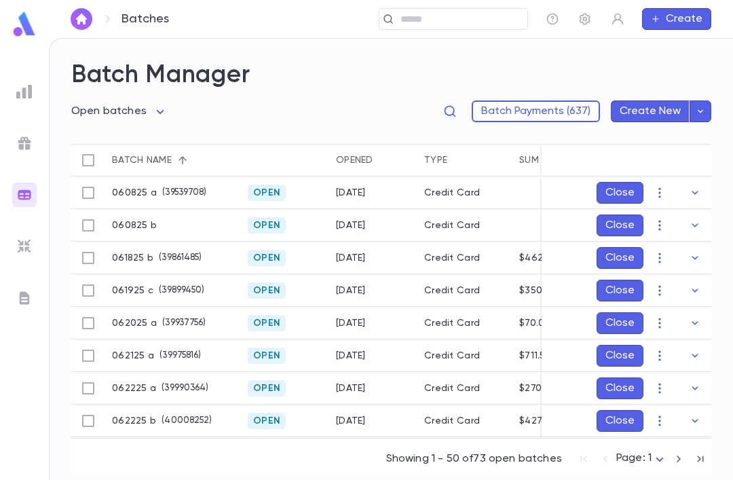
click at [27, 244] on img at bounding box center [24, 246] width 16 height 16
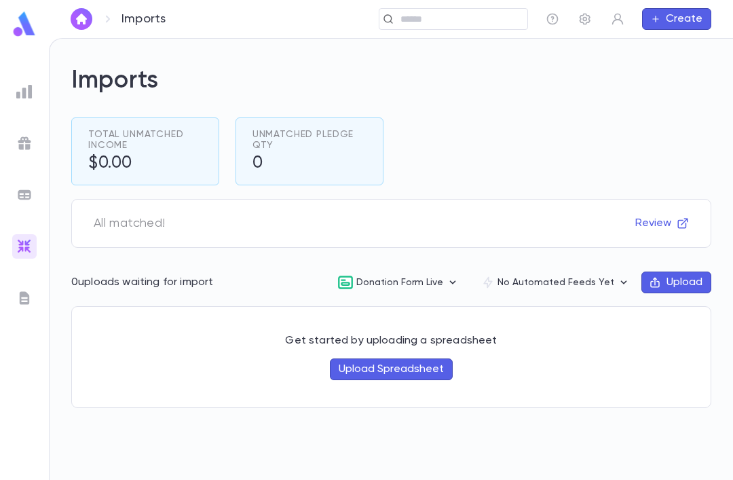
click at [424, 359] on button "Upload Spreadsheet" at bounding box center [391, 370] width 123 height 22
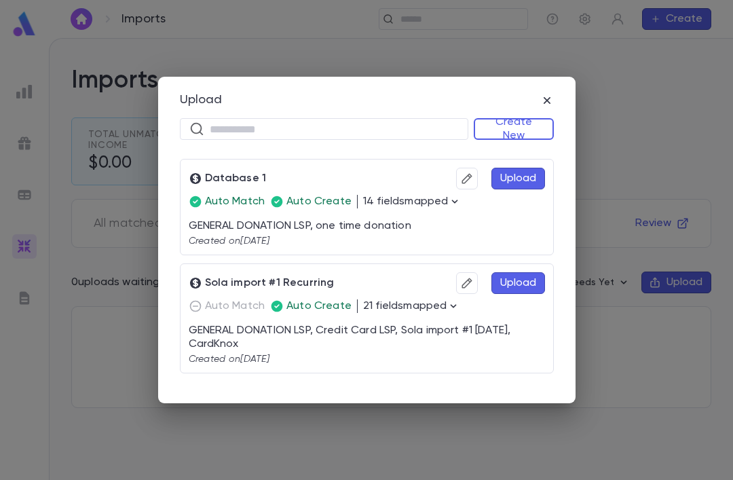
click at [551, 90] on div "Upload ​ Create New Database 1 Upload Auto Match Auto Create 14 fields mapped G…" at bounding box center [367, 240] width 418 height 327
click at [557, 94] on div "Upload ​ Create New Database 1 Upload Auto Match Auto Create 14 fields mapped G…" at bounding box center [367, 240] width 418 height 327
click at [553, 98] on icon "button" at bounding box center [547, 101] width 14 height 14
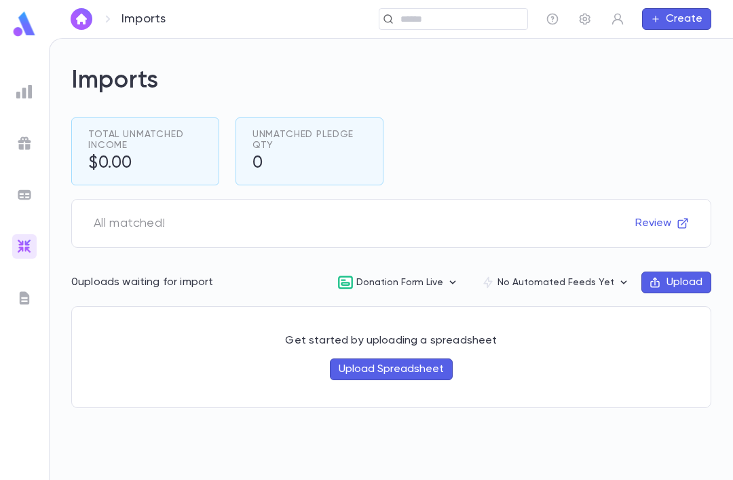
click at [680, 272] on button "Upload" at bounding box center [677, 283] width 70 height 22
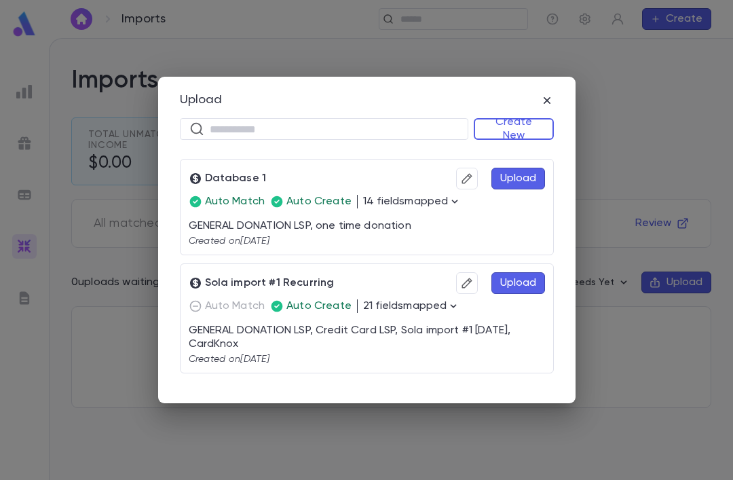
click at [551, 103] on icon "button" at bounding box center [547, 101] width 14 height 14
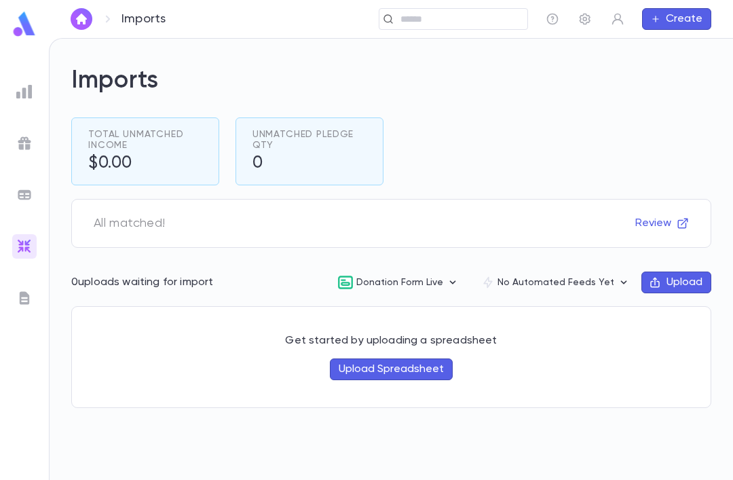
click at [32, 299] on img at bounding box center [24, 298] width 16 height 16
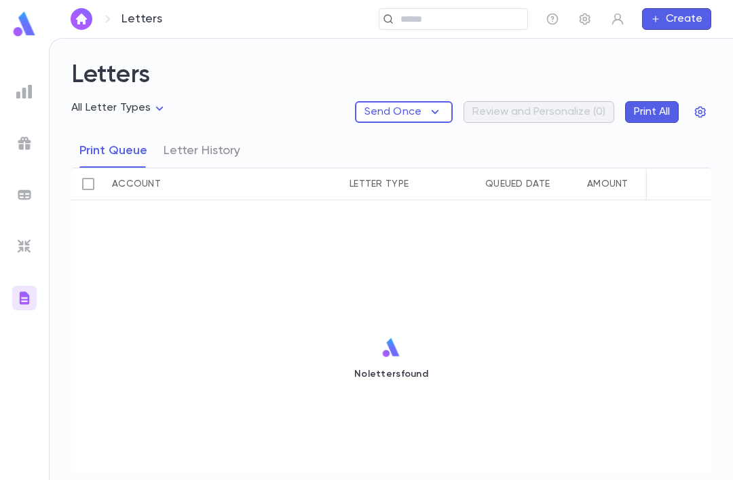
click at [13, 257] on div at bounding box center [24, 246] width 24 height 24
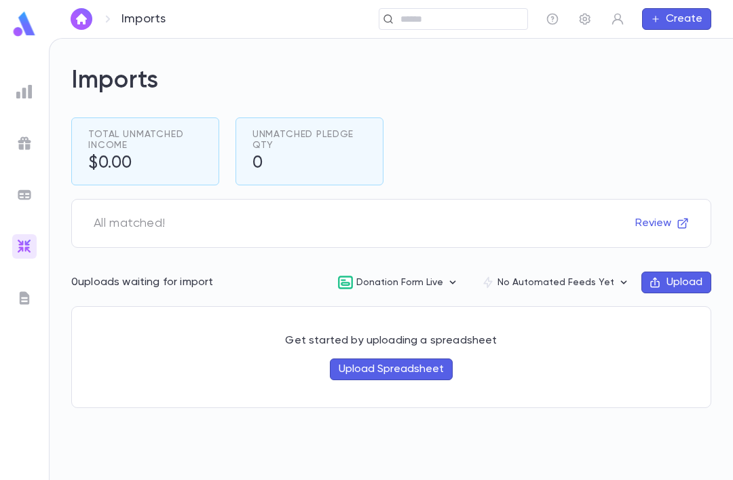
click at [12, 196] on div at bounding box center [24, 195] width 24 height 24
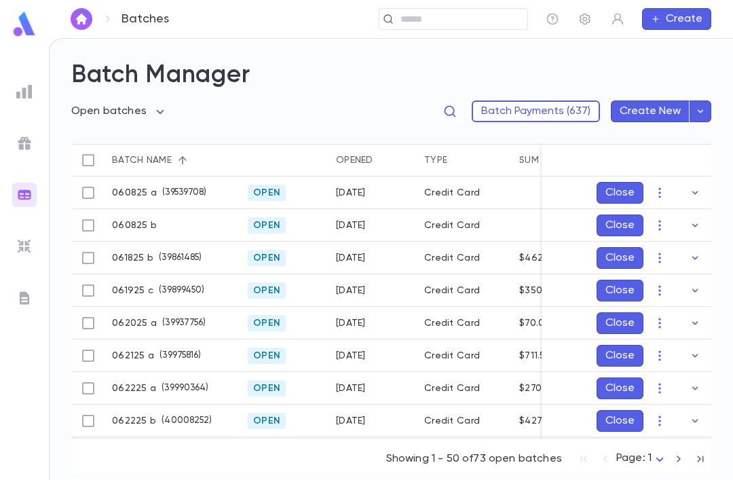
click at [20, 26] on img at bounding box center [24, 24] width 27 height 26
